Goal: Communication & Community: Answer question/provide support

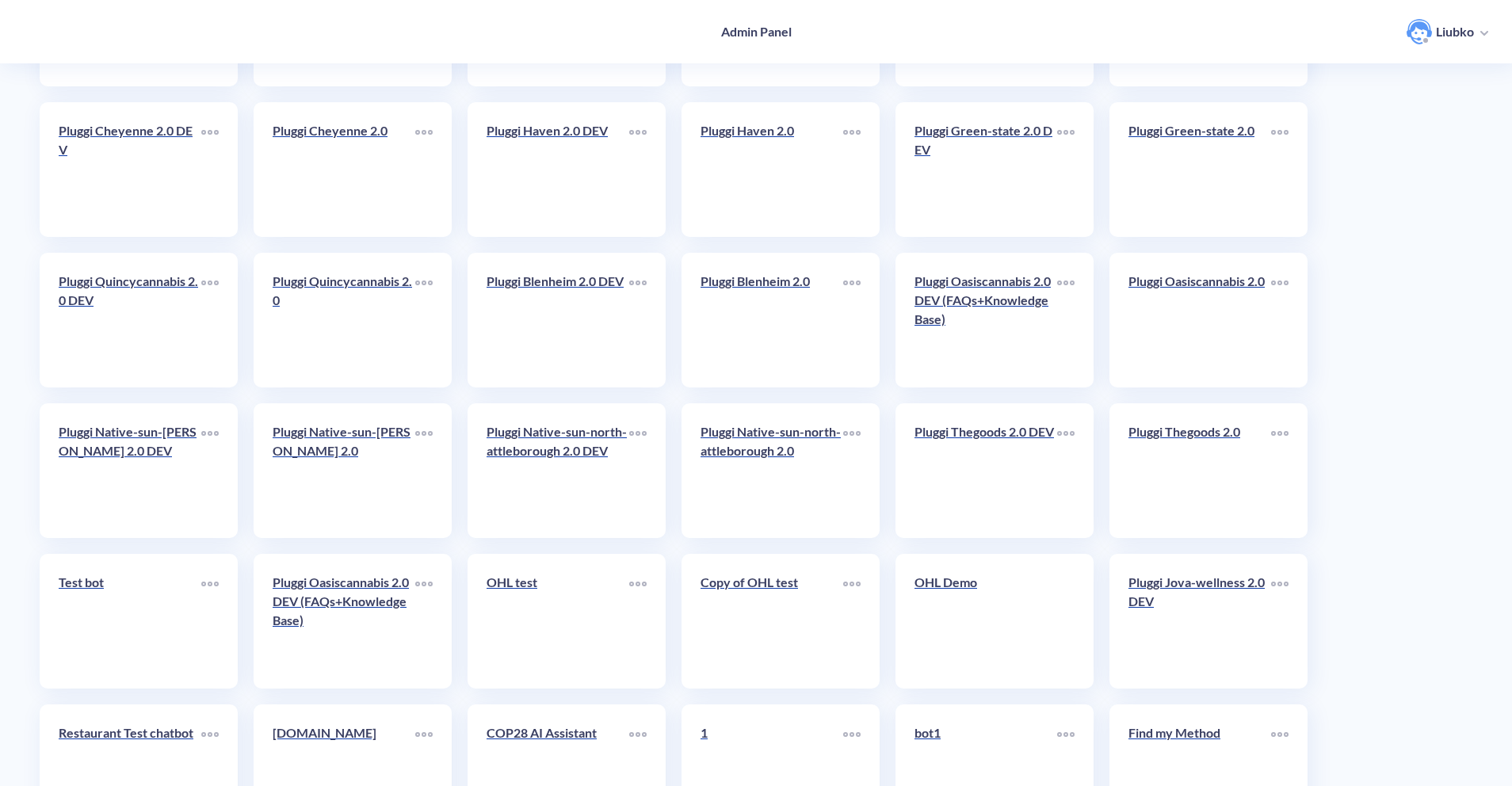
scroll to position [3474, 0]
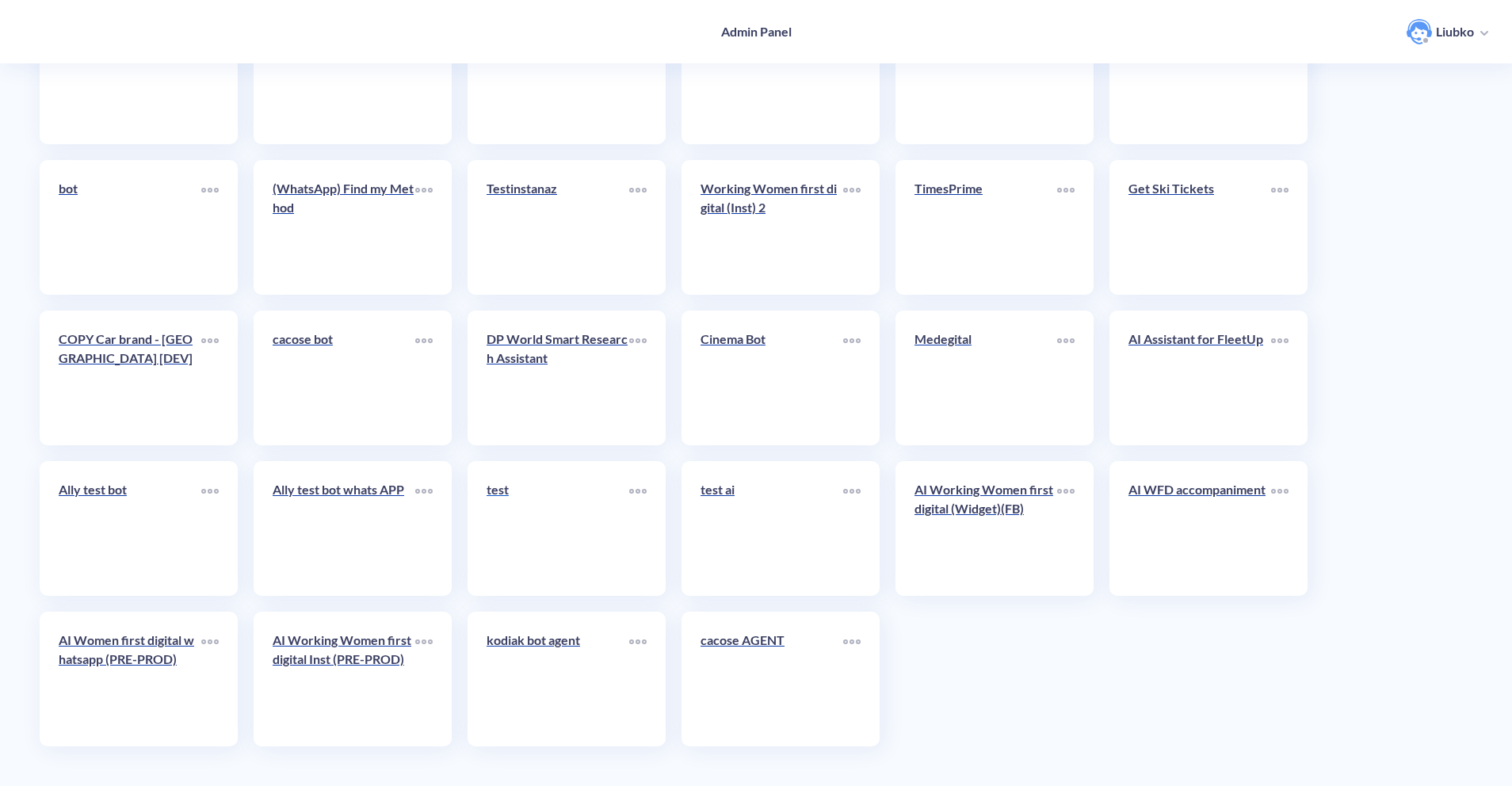
click at [601, 539] on link "test" at bounding box center [558, 528] width 143 height 97
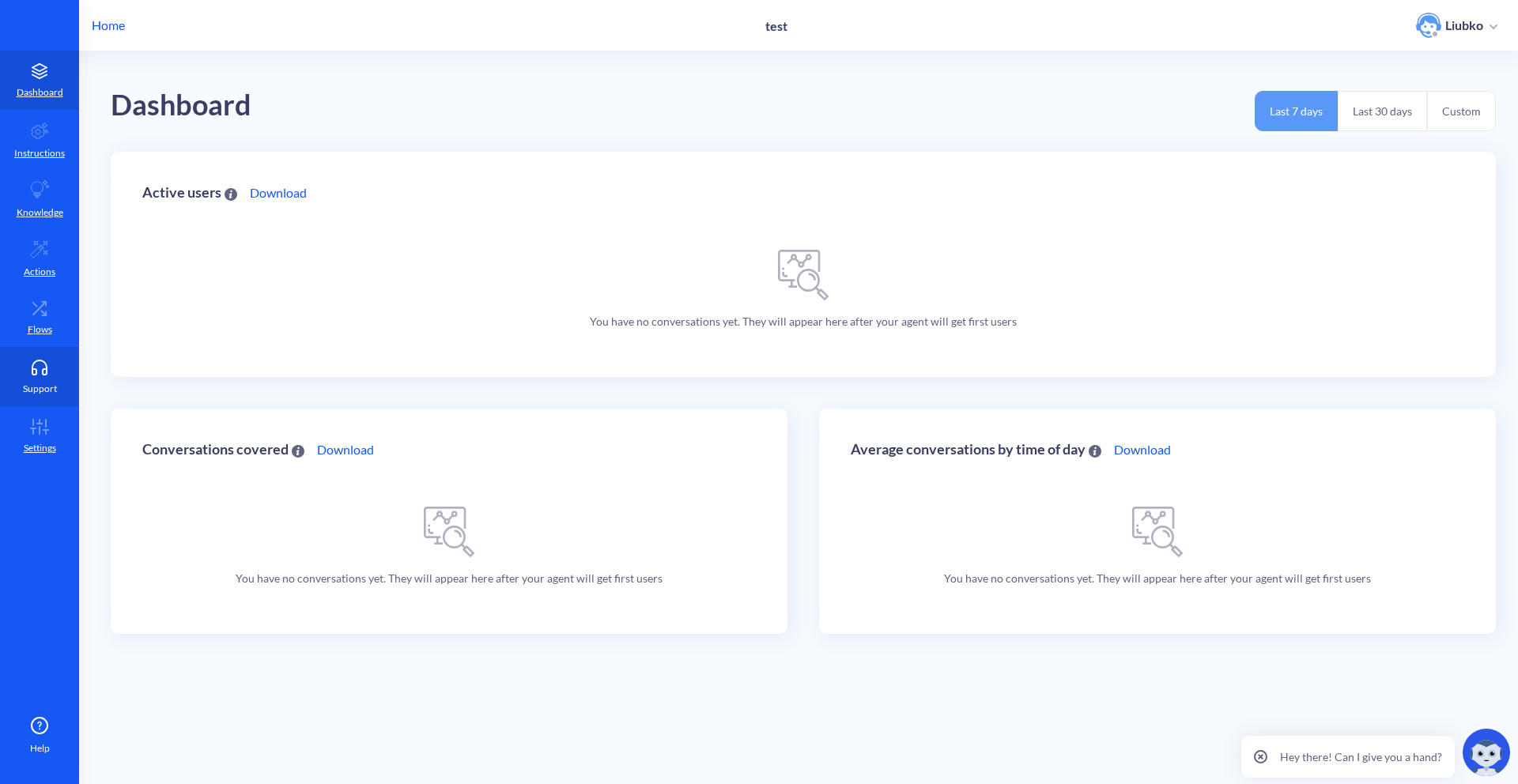
click at [44, 367] on icon at bounding box center [39, 367] width 32 height 16
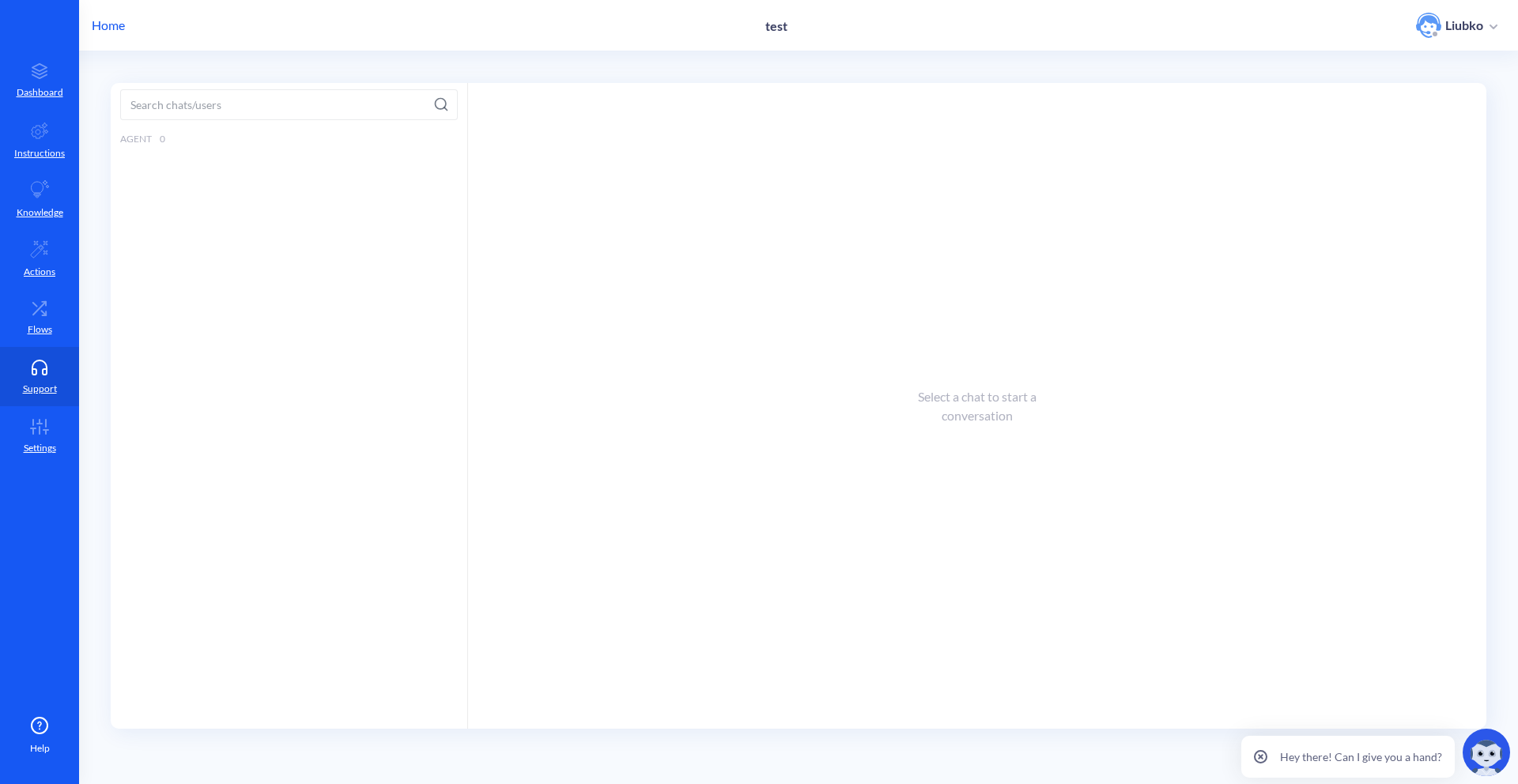
click at [116, 24] on p "Home" at bounding box center [108, 25] width 34 height 19
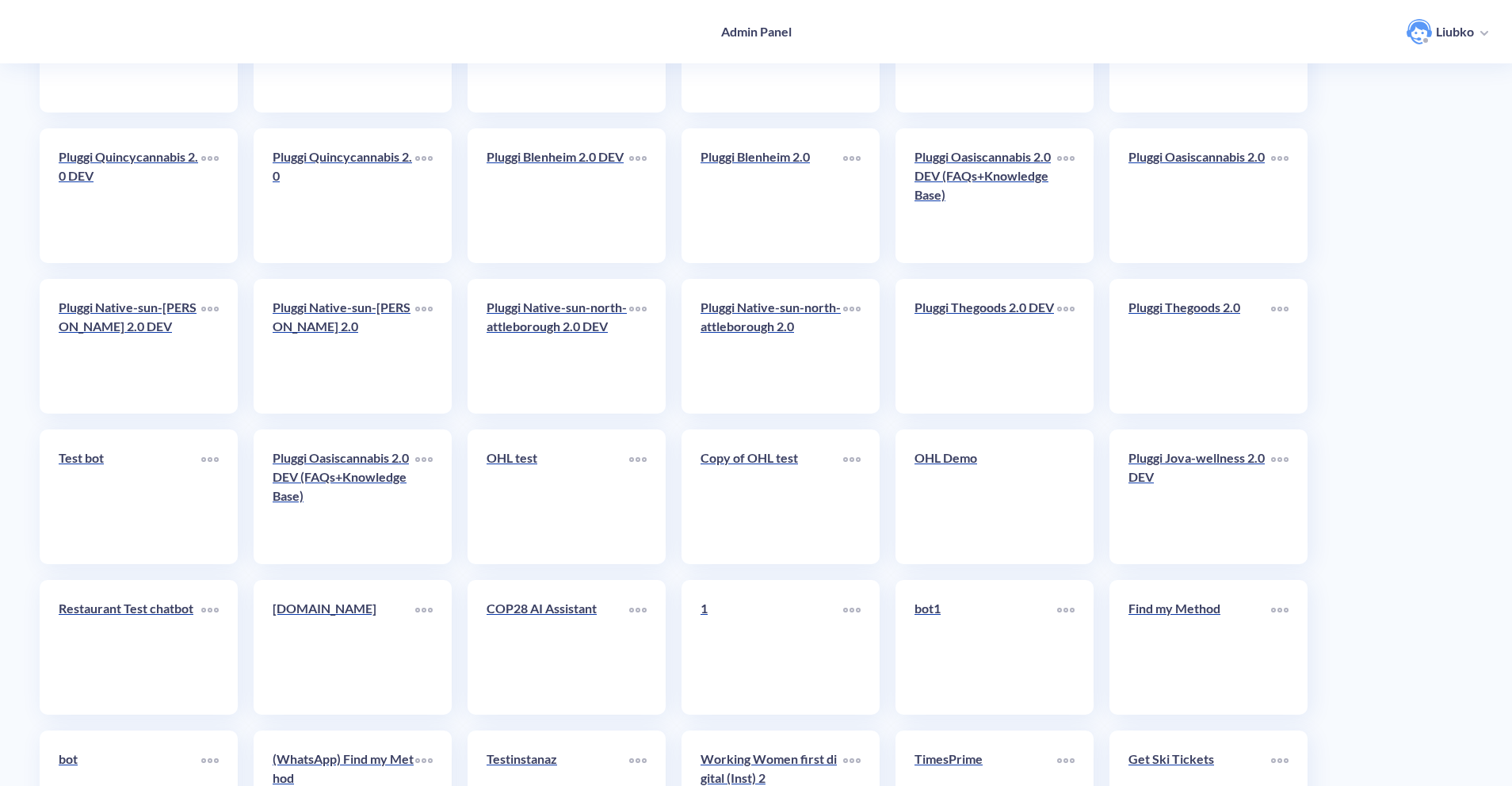
scroll to position [3474, 0]
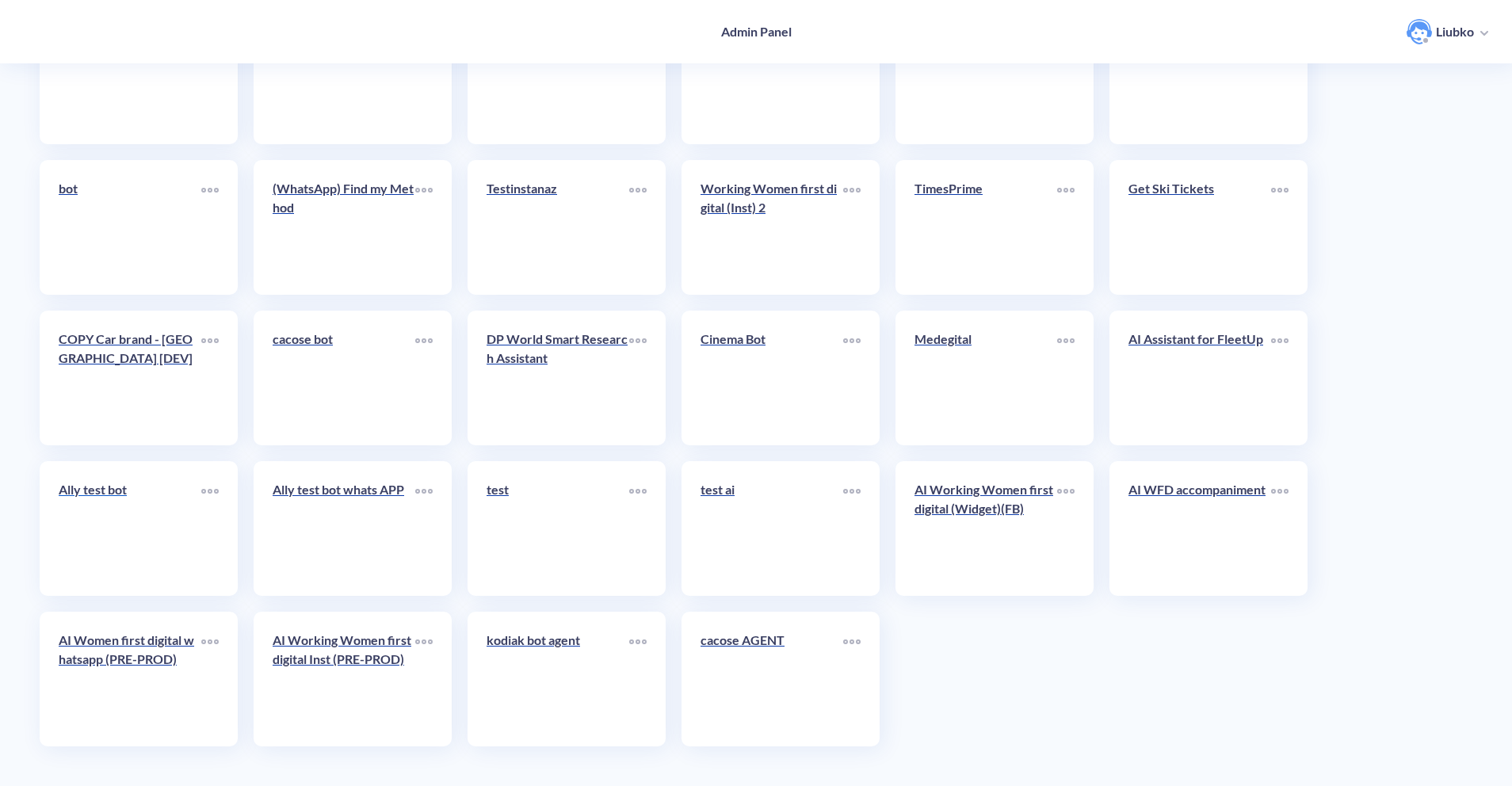
click at [149, 528] on link "Ally test bot" at bounding box center [130, 528] width 143 height 97
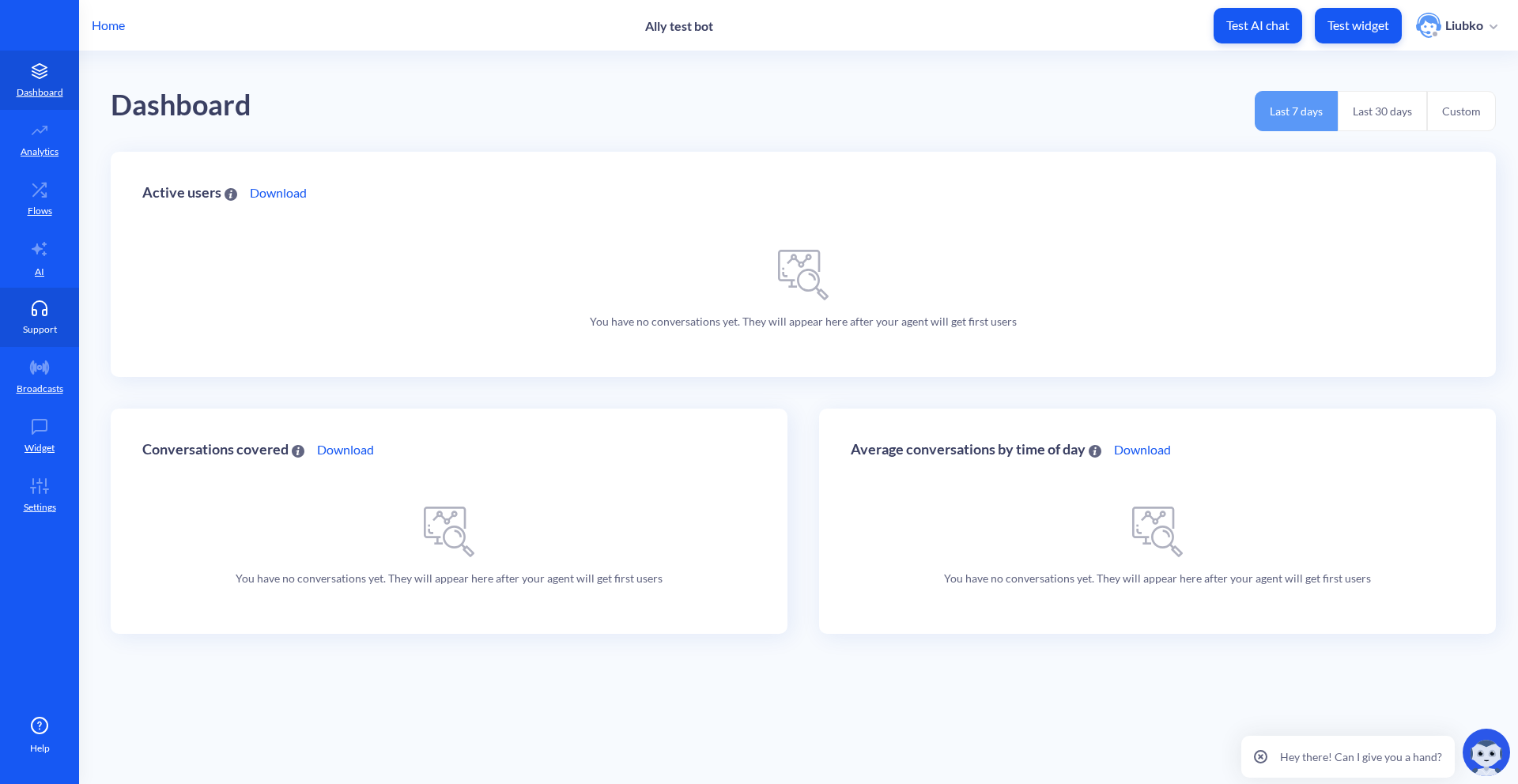
click at [37, 314] on icon at bounding box center [39, 308] width 32 height 16
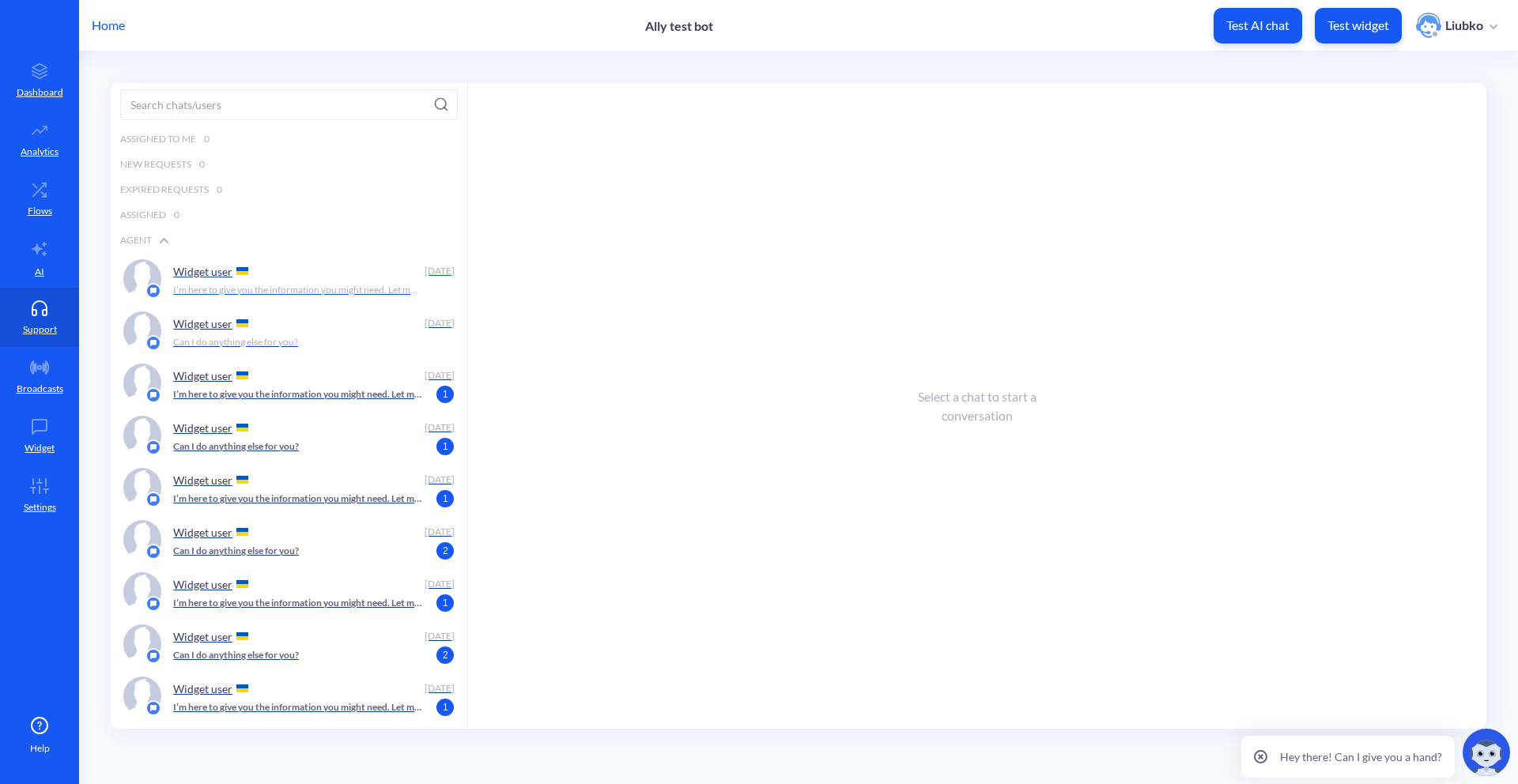
click at [336, 286] on p "I’m here to give you the information you might need. Let me start with this: ar…" at bounding box center [297, 289] width 248 height 14
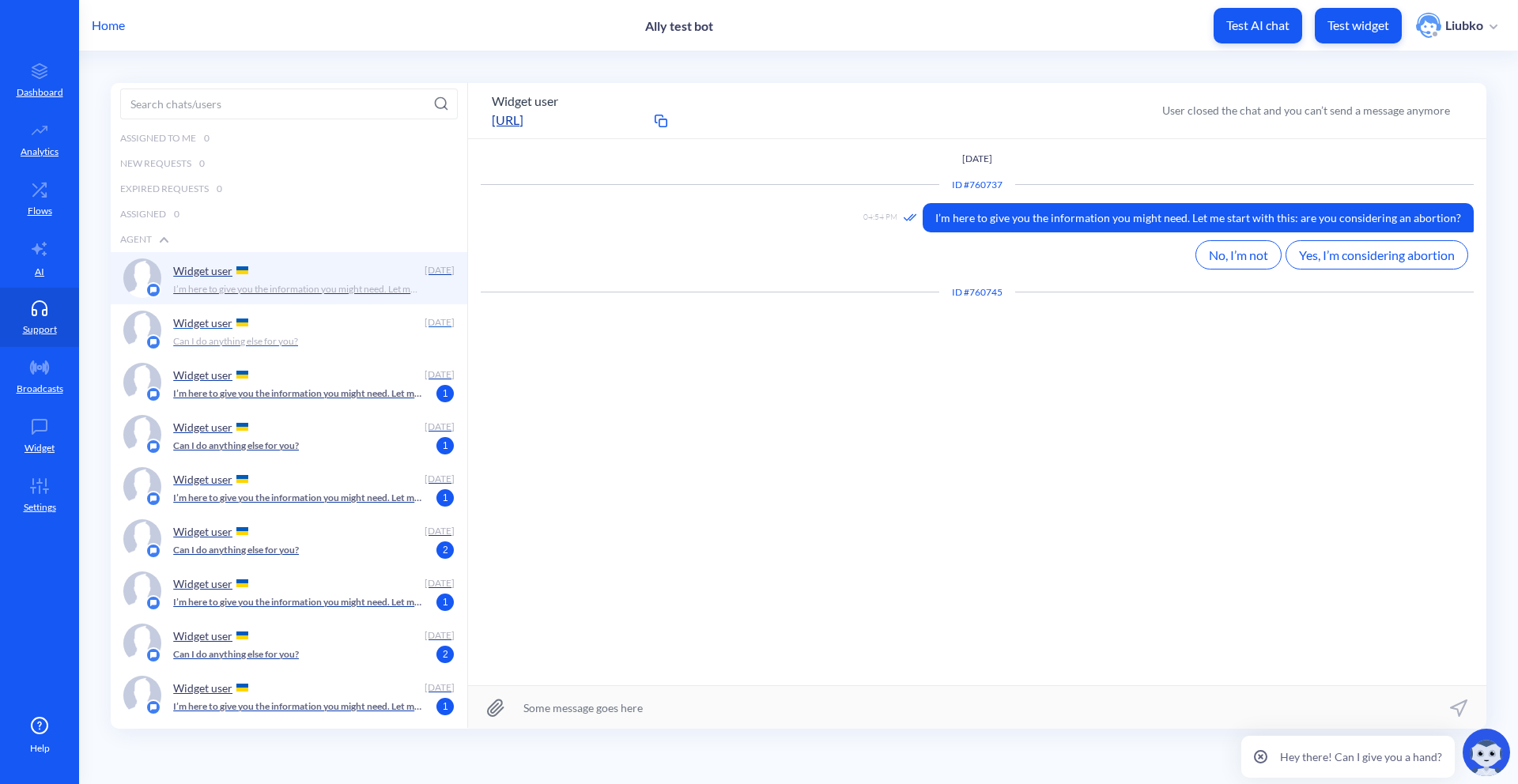
click at [325, 344] on div "Can I do anything else for you?" at bounding box center [309, 341] width 272 height 14
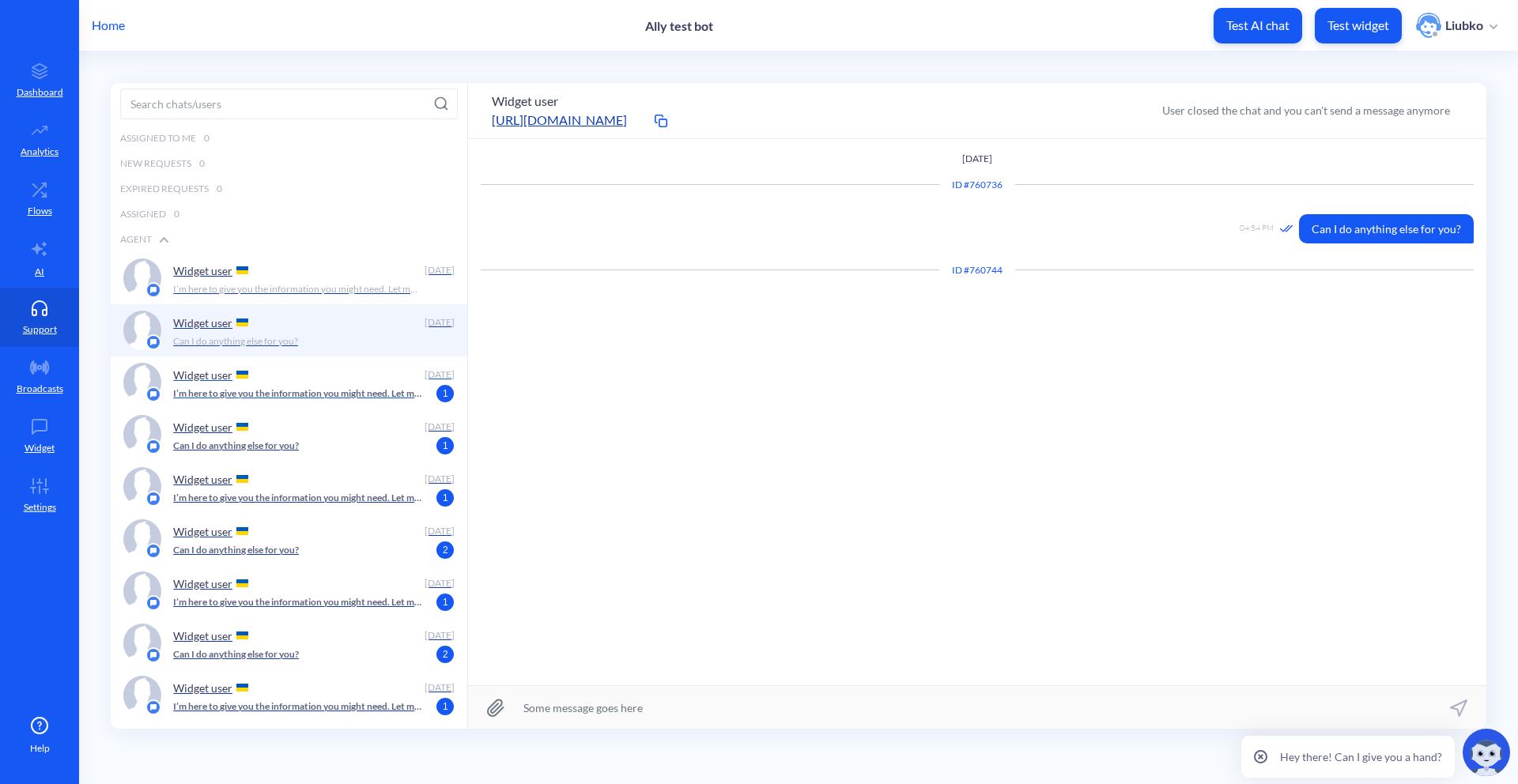
click at [316, 387] on p "I’m here to give you the information you might need. Let me start with this: ar…" at bounding box center [297, 393] width 248 height 14
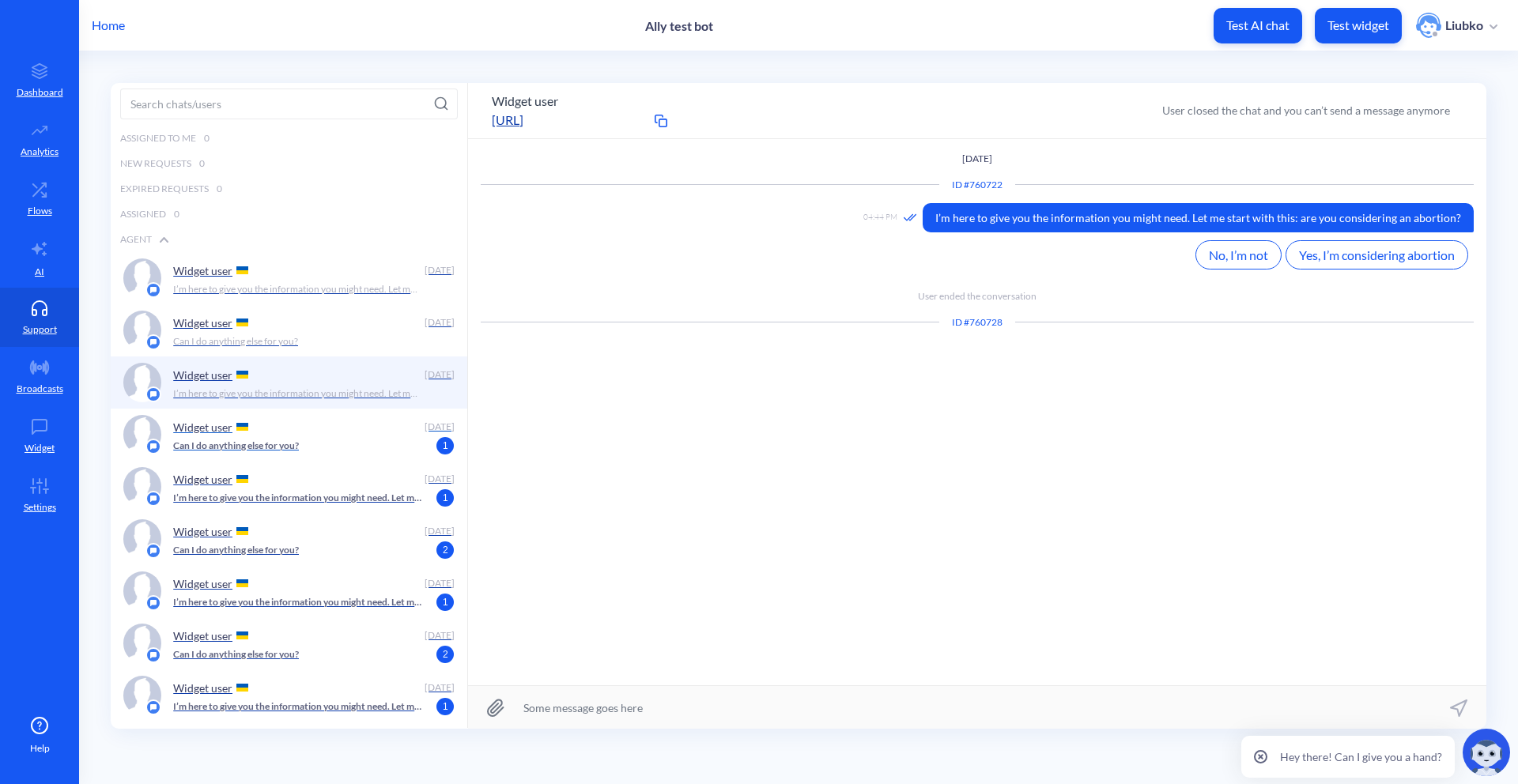
click at [309, 428] on div "Widget user" at bounding box center [295, 427] width 245 height 23
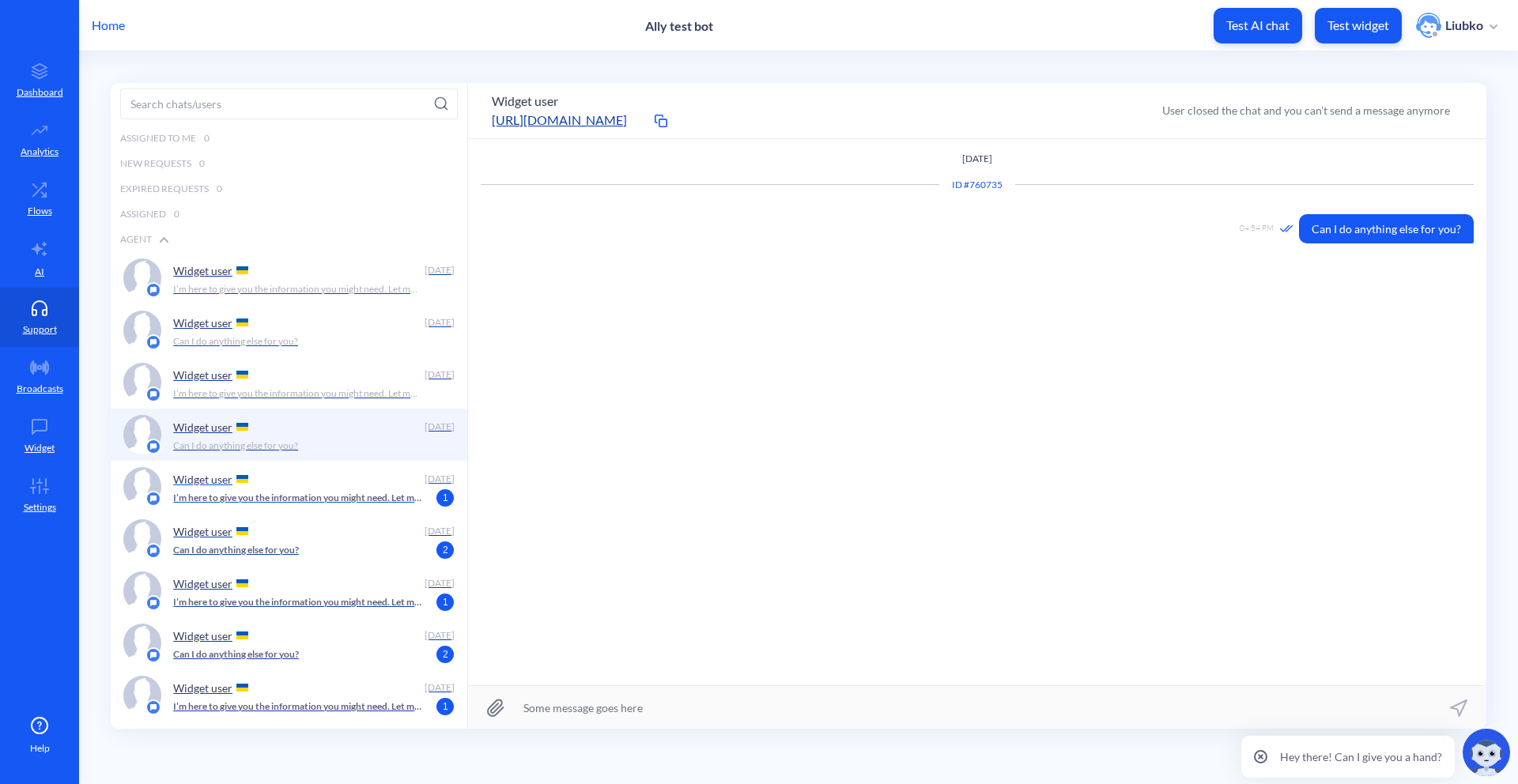
click at [309, 485] on div "Widget user" at bounding box center [295, 479] width 245 height 23
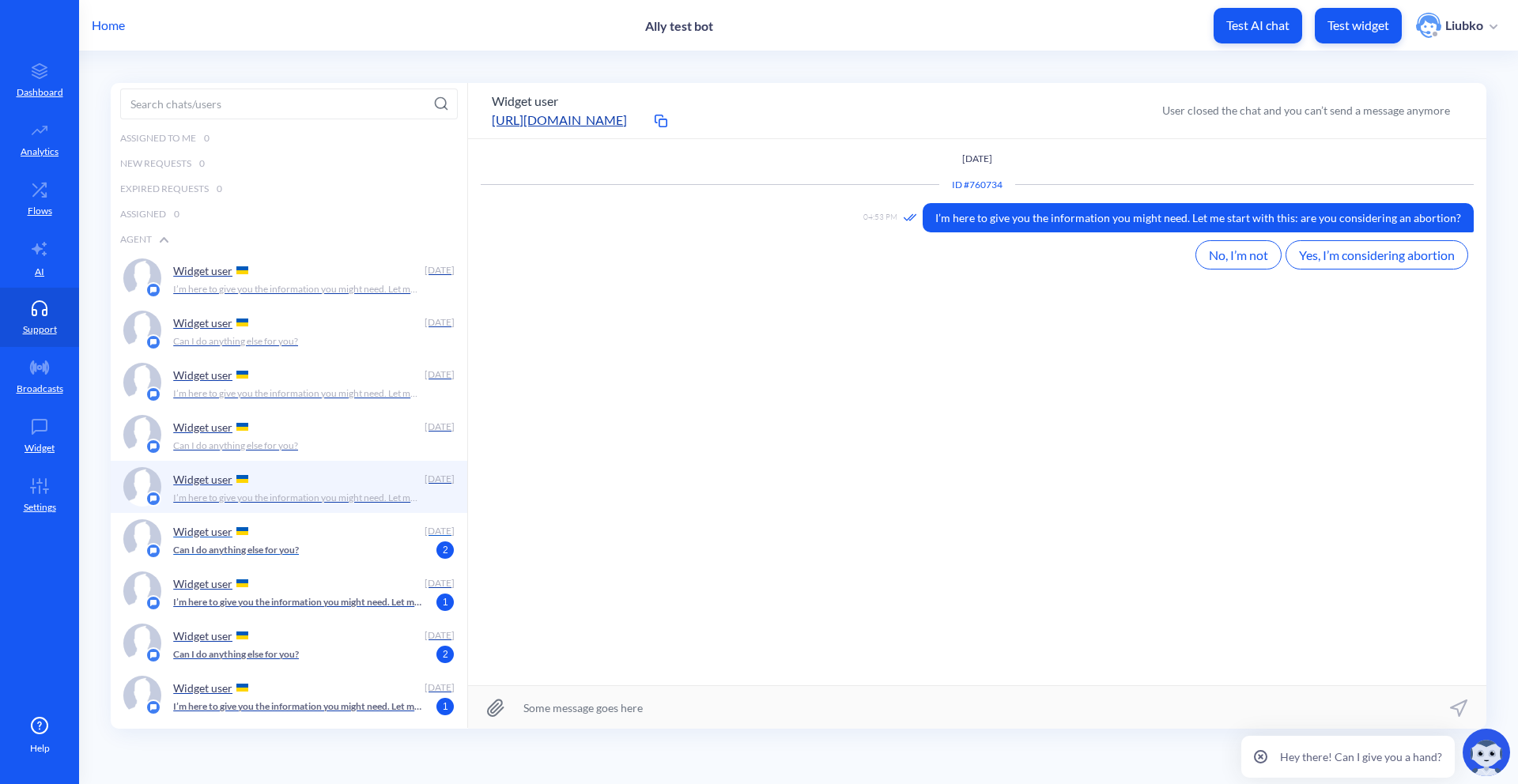
click at [301, 536] on div "Widget user" at bounding box center [295, 531] width 245 height 23
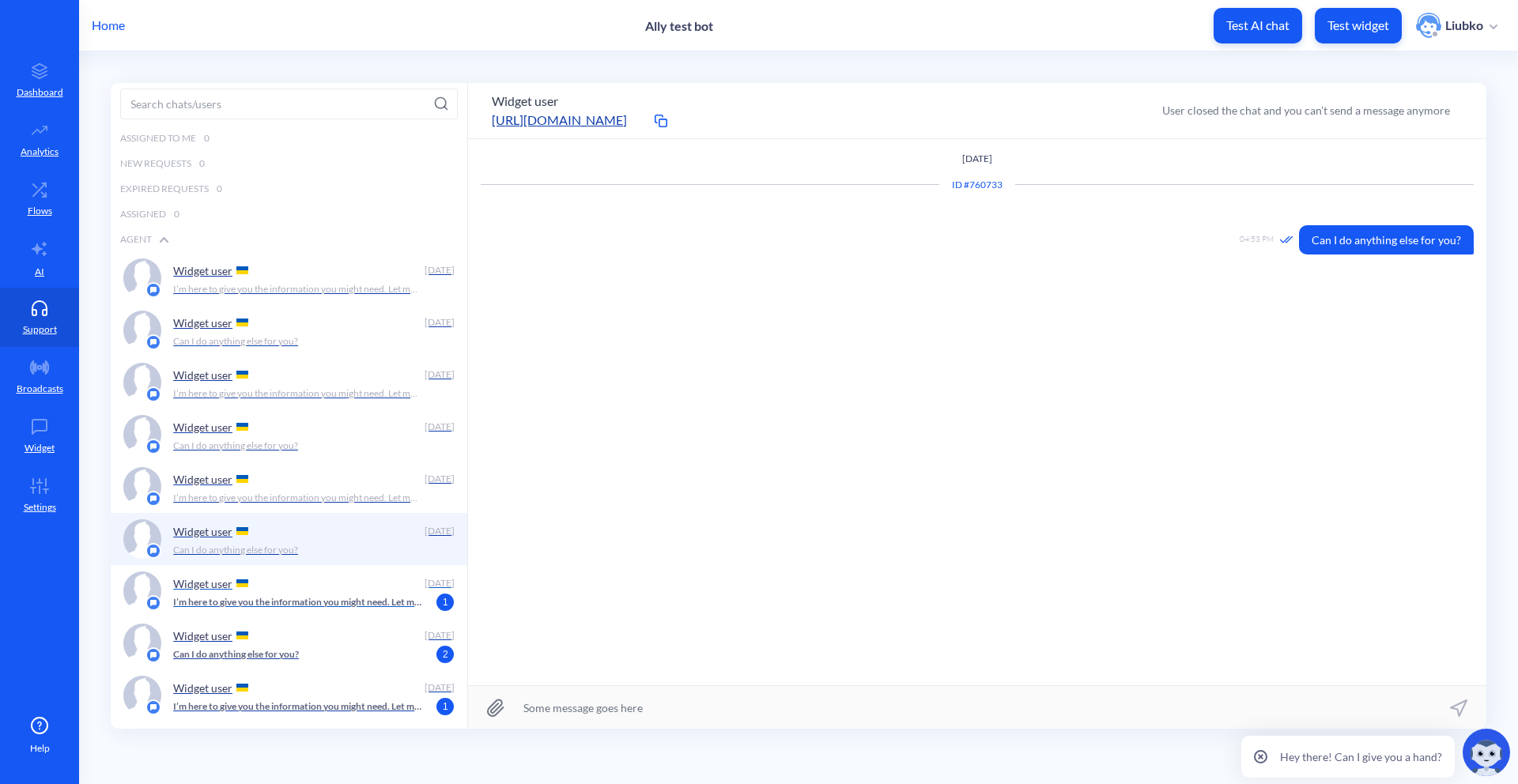
click at [301, 592] on div "Widget user" at bounding box center [295, 583] width 245 height 23
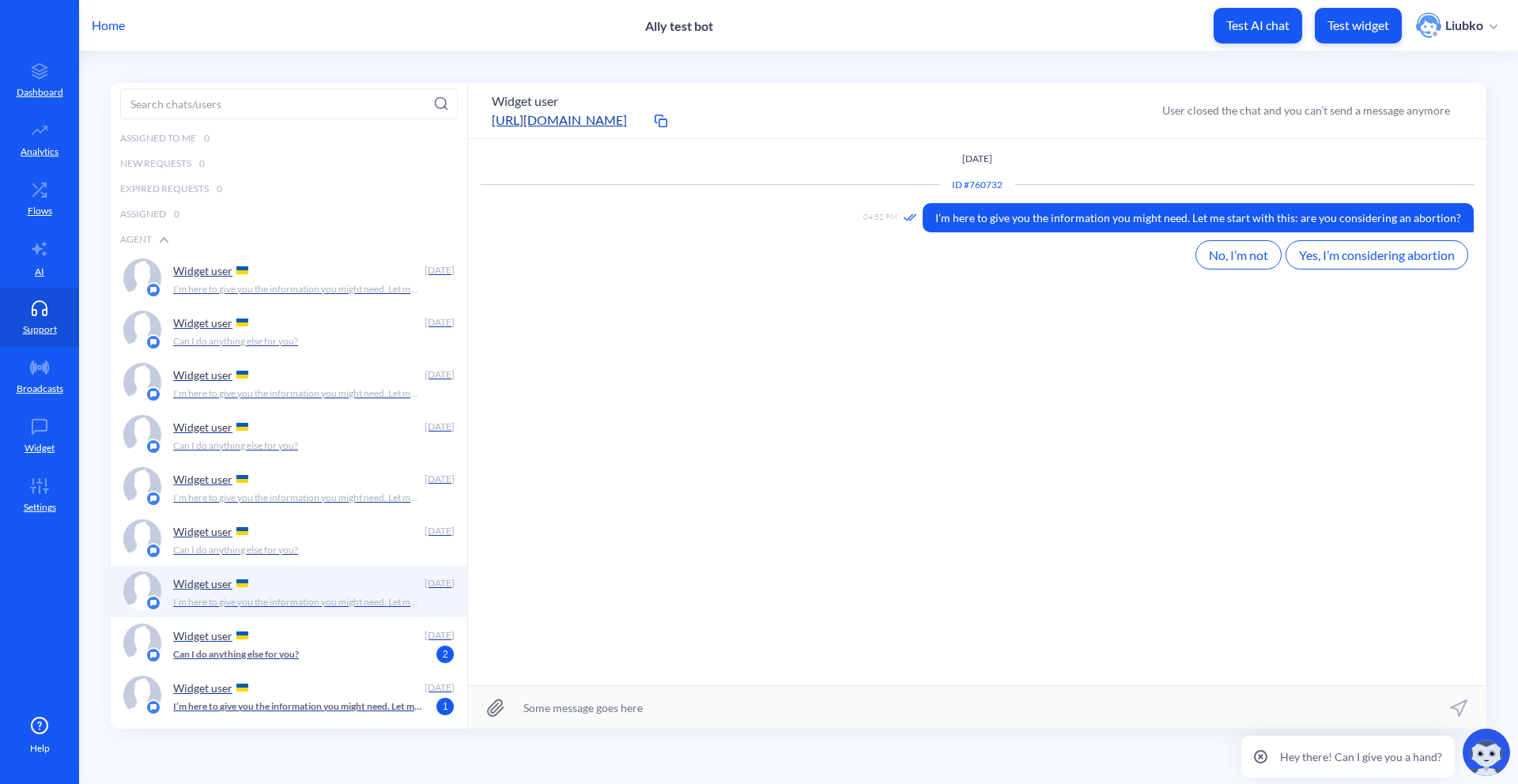
click at [160, 242] on div "Agent" at bounding box center [289, 240] width 356 height 25
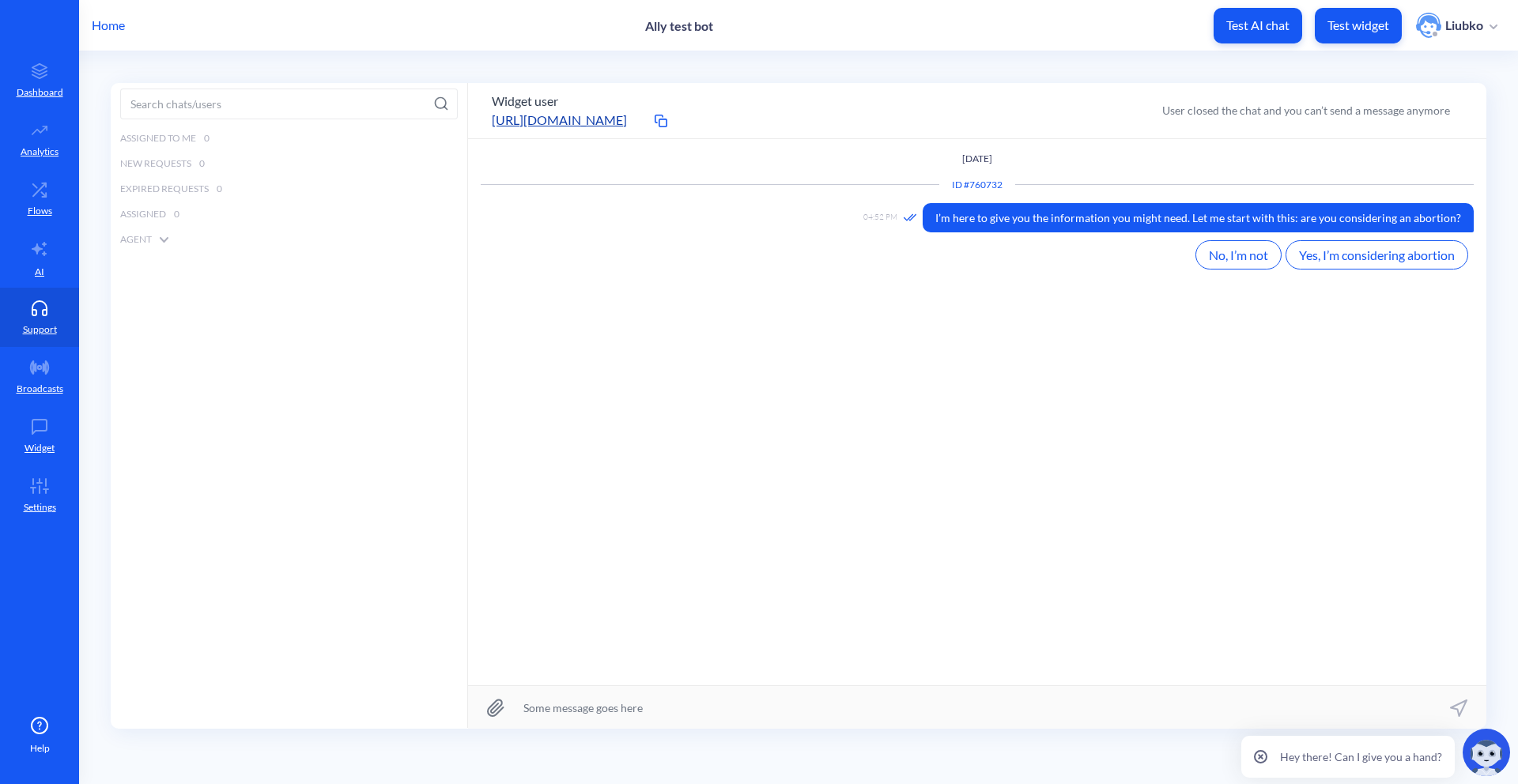
click at [161, 240] on icon at bounding box center [164, 240] width 7 height 4
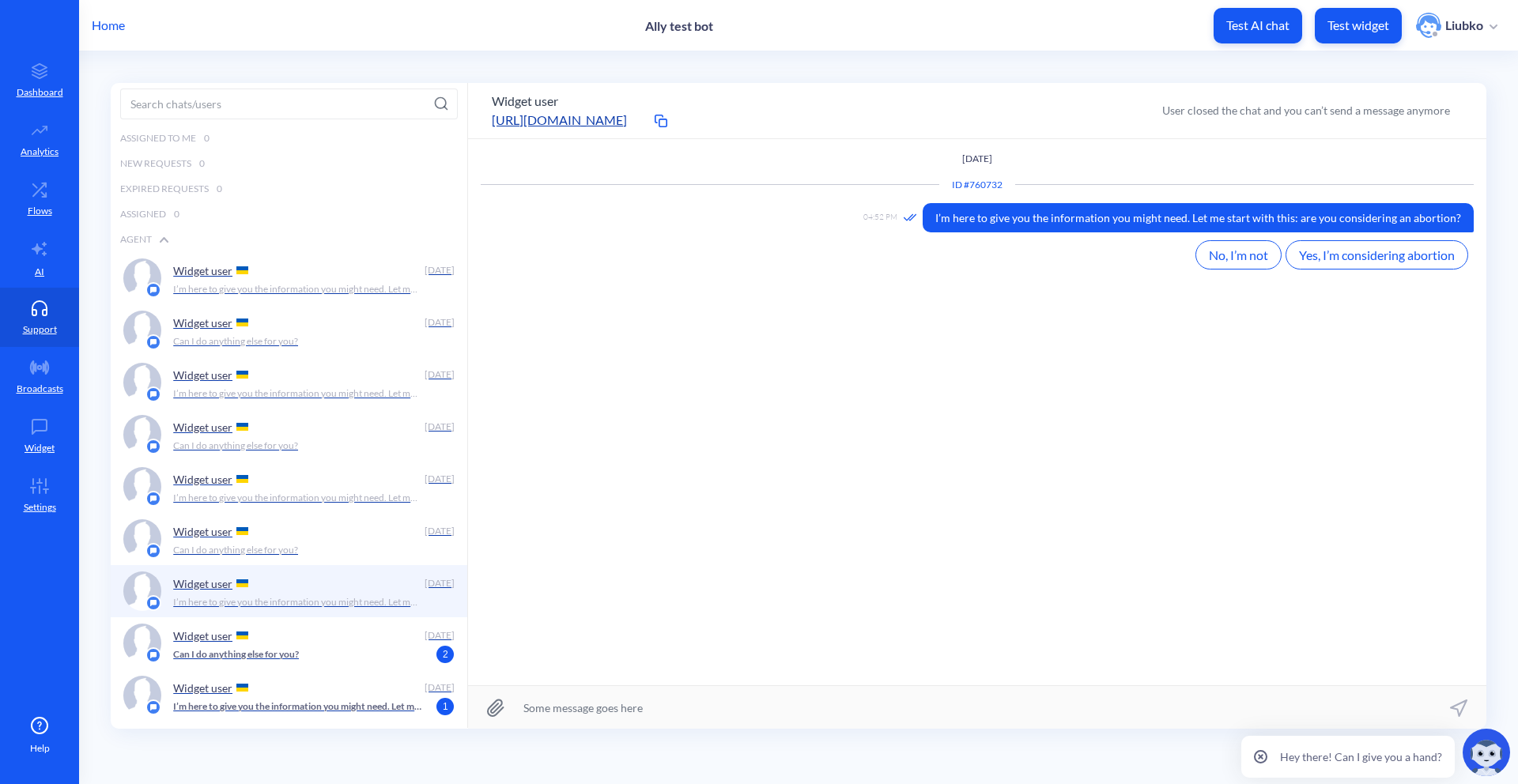
click at [1256, 758] on icon at bounding box center [1261, 756] width 12 height 12
